Goal: Transaction & Acquisition: Purchase product/service

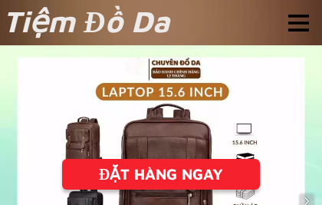
click at [190, 169] on div "ĐẶT HÀNG NGAY" at bounding box center [161, 174] width 198 height 23
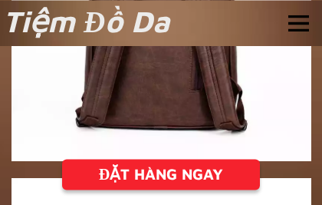
scroll to position [2684, 0]
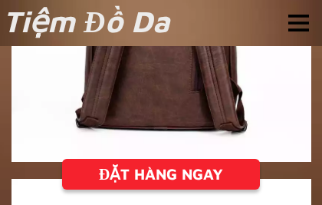
click at [173, 171] on div "ĐẶT HÀNG NGAY" at bounding box center [161, 174] width 198 height 23
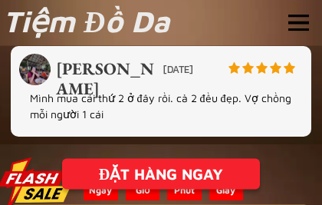
scroll to position [3929, 0]
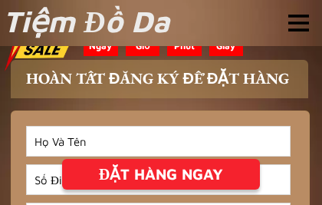
click at [87, 144] on input "Input full_name" at bounding box center [158, 141] width 263 height 29
type input "0916134639"
type input "[PERSON_NAME]"
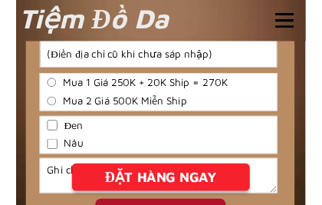
scroll to position [4086, 0]
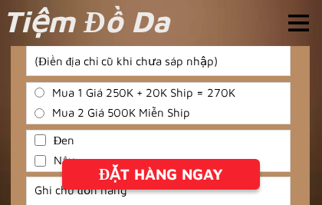
click at [44, 94] on input "Mua 1 Giá 250K + 20K Ship = 270K" at bounding box center [40, 92] width 10 height 10
radio input "true"
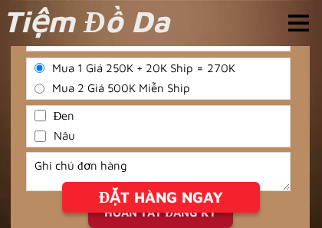
scroll to position [4111, 0]
click at [38, 114] on input "Đen" at bounding box center [41, 116] width 12 height 12
checkbox input "true"
click at [43, 86] on input "Mua 2 Giá 500K Miễn Ship" at bounding box center [40, 89] width 10 height 10
radio input "true"
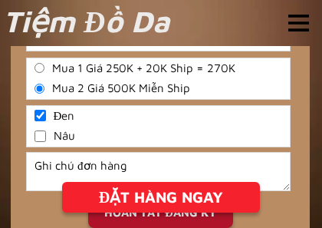
click at [156, 190] on div "ĐẶT HÀNG NGAY" at bounding box center [161, 197] width 198 height 23
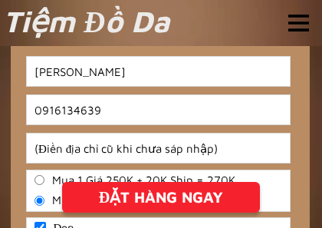
scroll to position [3929, 0]
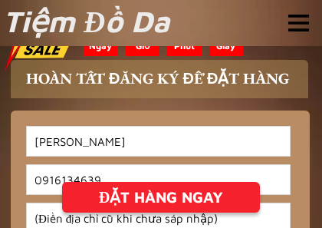
click at [164, 194] on div "ĐẶT HÀNG NGAY" at bounding box center [161, 197] width 198 height 23
click at [160, 196] on div "ĐẶT HÀNG NGAY" at bounding box center [161, 197] width 198 height 23
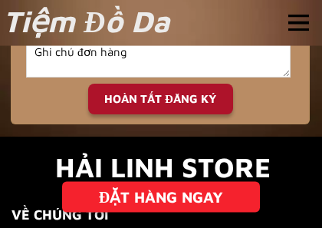
scroll to position [4226, 0]
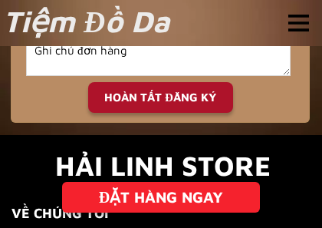
click at [163, 94] on div "HOÀN TẤT ĐĂNG KÝ" at bounding box center [160, 98] width 145 height 18
checkbox input "true"
checkbox input "false"
radio input "true"
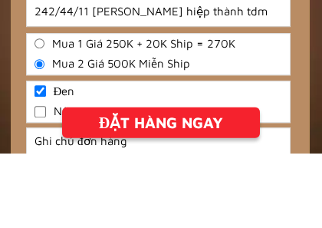
scroll to position [4066, 0]
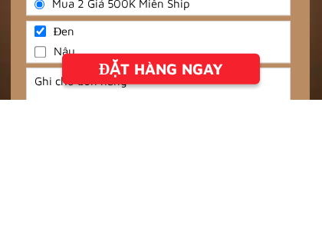
type input "242/44/11 [PERSON_NAME] hiệp thành tdm"
click at [164, 186] on div "ĐẶT HÀNG NGAY" at bounding box center [161, 197] width 198 height 23
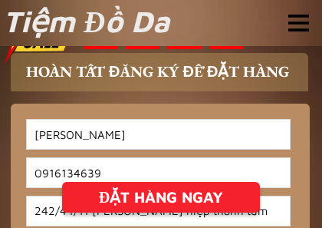
scroll to position [3929, 0]
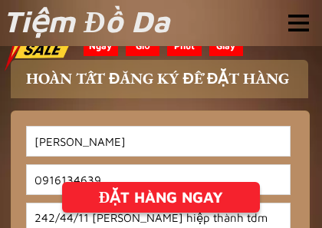
click at [171, 193] on div "ĐẶT HÀNG NGAY" at bounding box center [161, 197] width 198 height 23
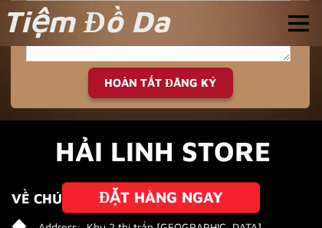
scroll to position [4240, 0]
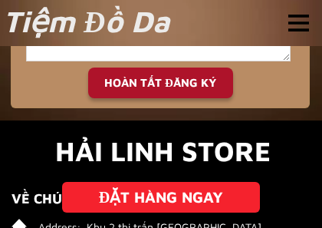
click at [167, 82] on div "HOÀN TẤT ĐĂNG KÝ" at bounding box center [160, 83] width 145 height 18
checkbox input "true"
checkbox input "false"
radio input "true"
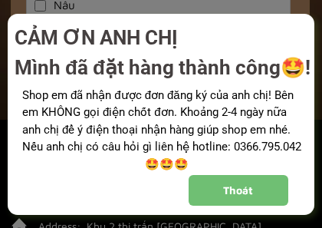
scroll to position [0, 0]
click at [237, 189] on div "Thoát" at bounding box center [239, 190] width 100 height 16
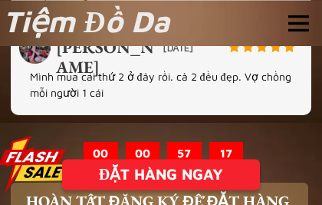
scroll to position [3805, 0]
